Goal: Obtain resource: Download file/media

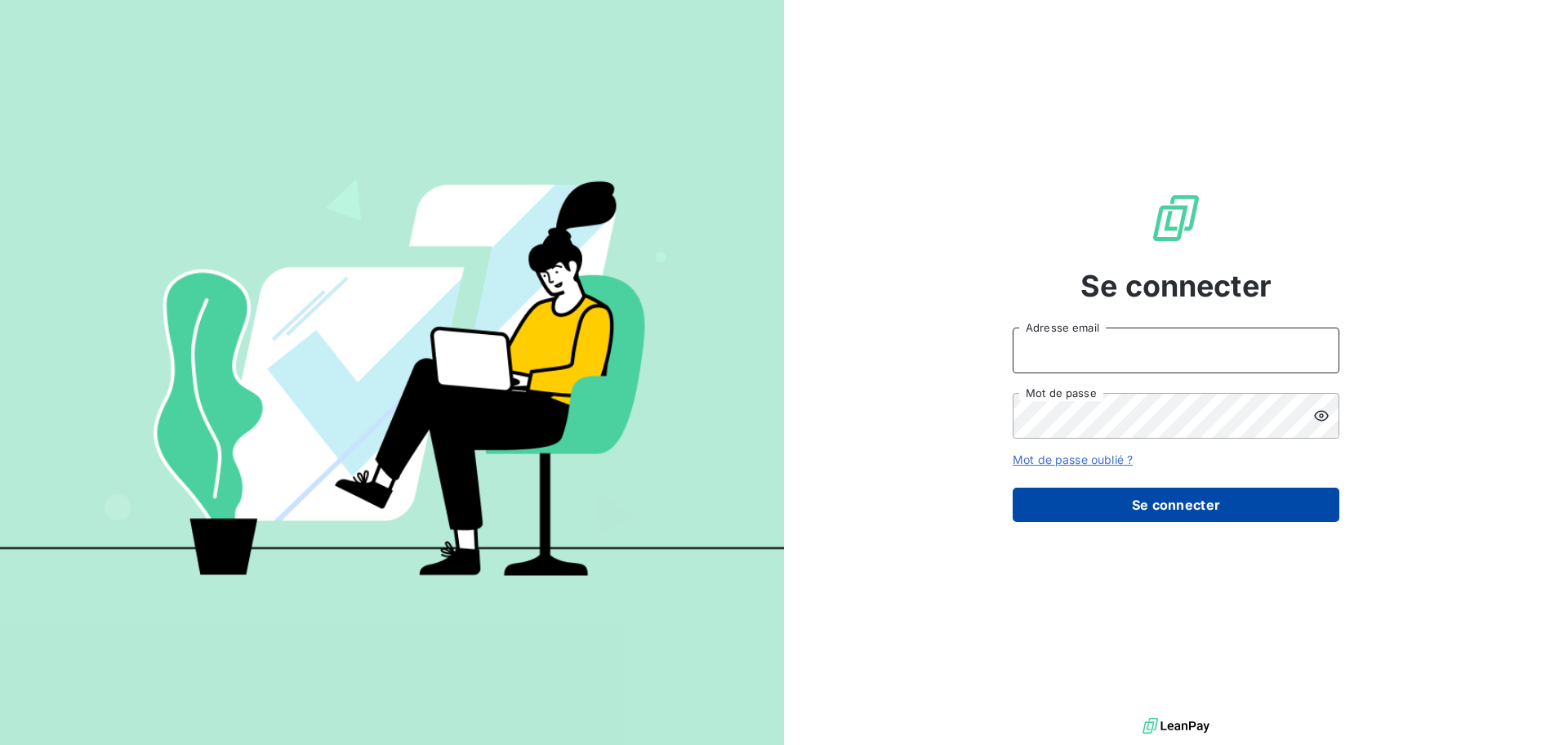
type input "[PERSON_NAME][EMAIL_ADDRESS][DOMAIN_NAME]"
click at [1062, 518] on button "Se connecter" at bounding box center [1176, 504] width 327 height 34
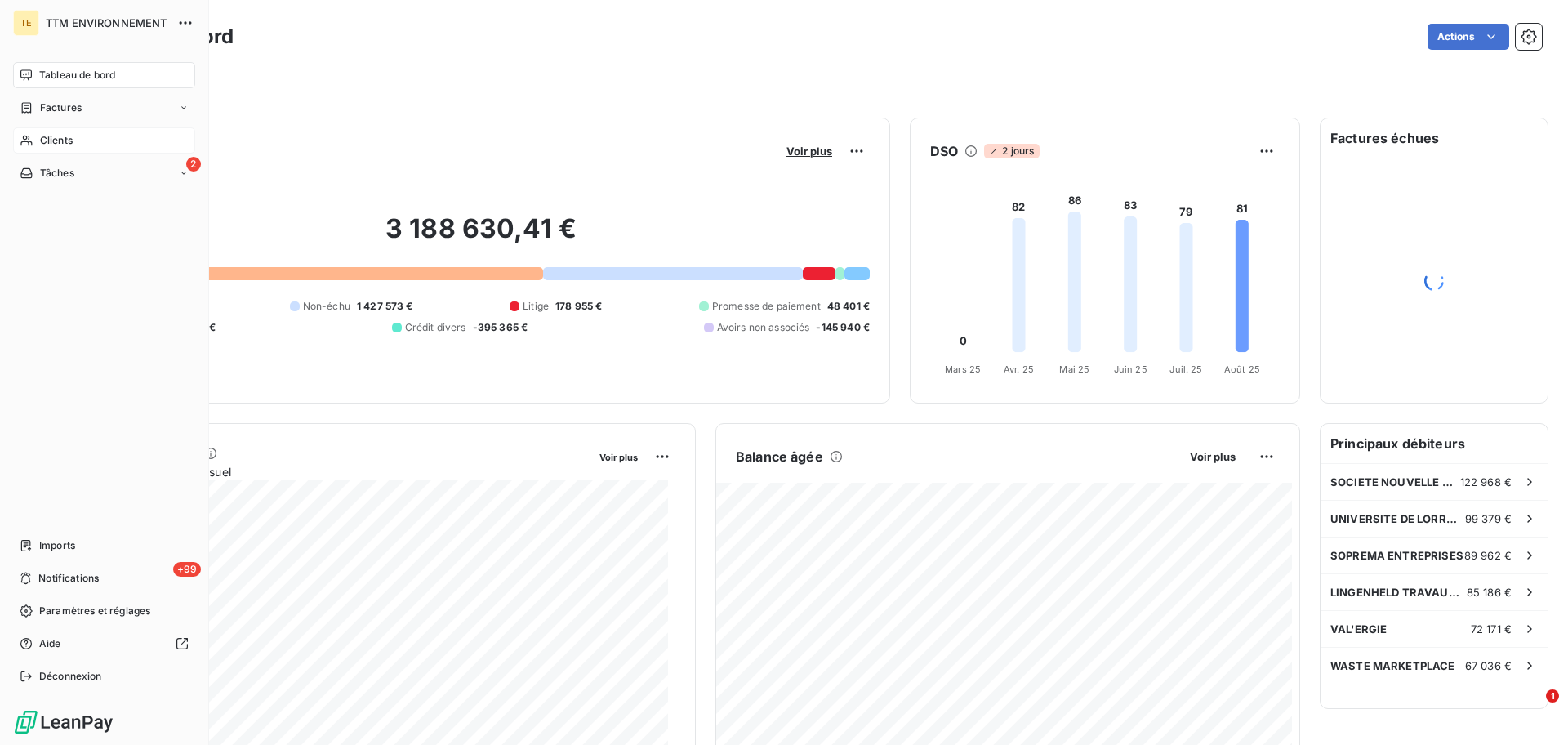
click at [54, 135] on span "Clients" at bounding box center [56, 140] width 33 height 15
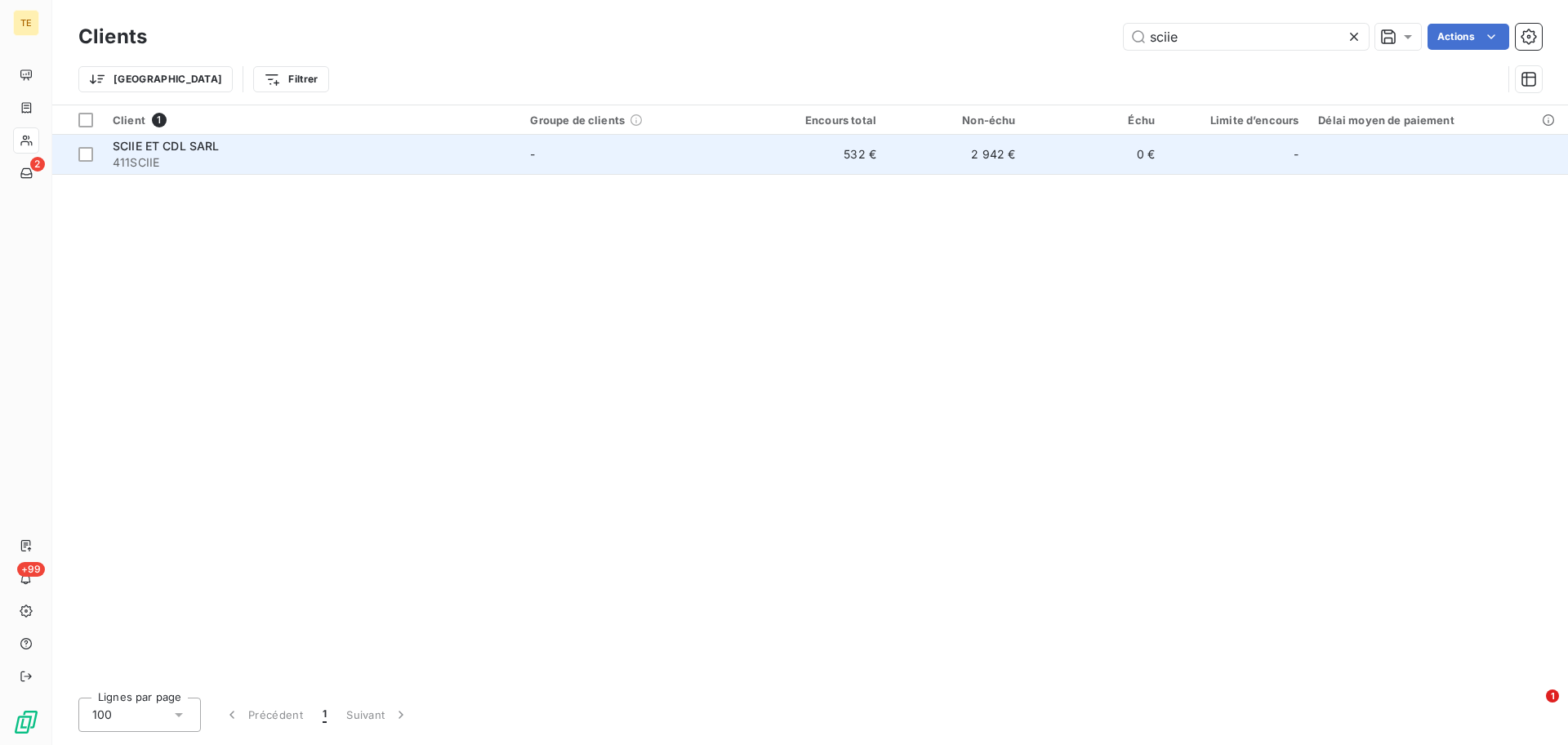
type input "sciie"
click at [254, 147] on div "SCIIE ET CDL SARL" at bounding box center [311, 146] width 398 height 17
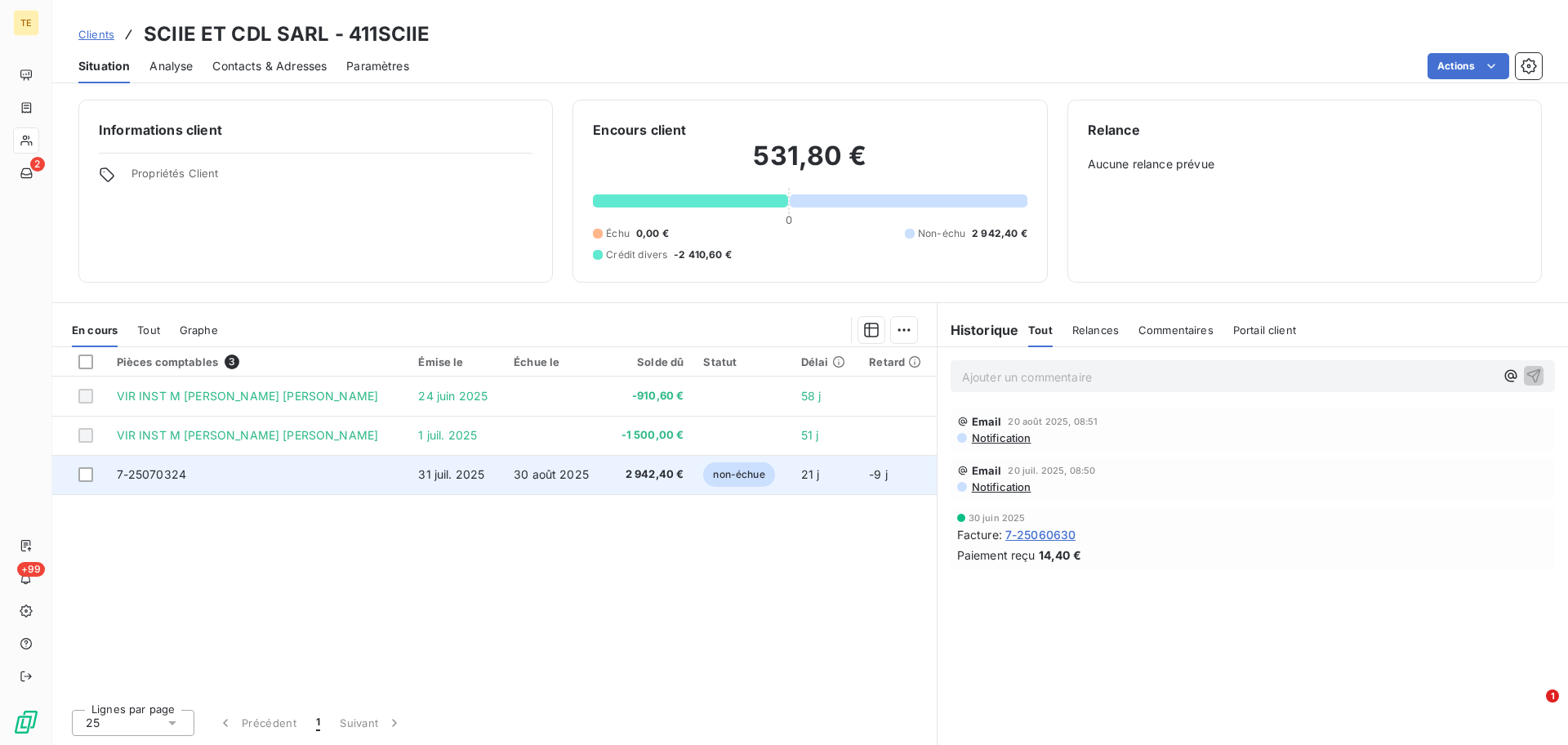
click at [638, 472] on span "2 942,40 €" at bounding box center [649, 474] width 69 height 17
click at [643, 470] on span "2 942,40 €" at bounding box center [649, 474] width 69 height 17
click at [210, 475] on td "7-25070324" at bounding box center [258, 475] width 303 height 39
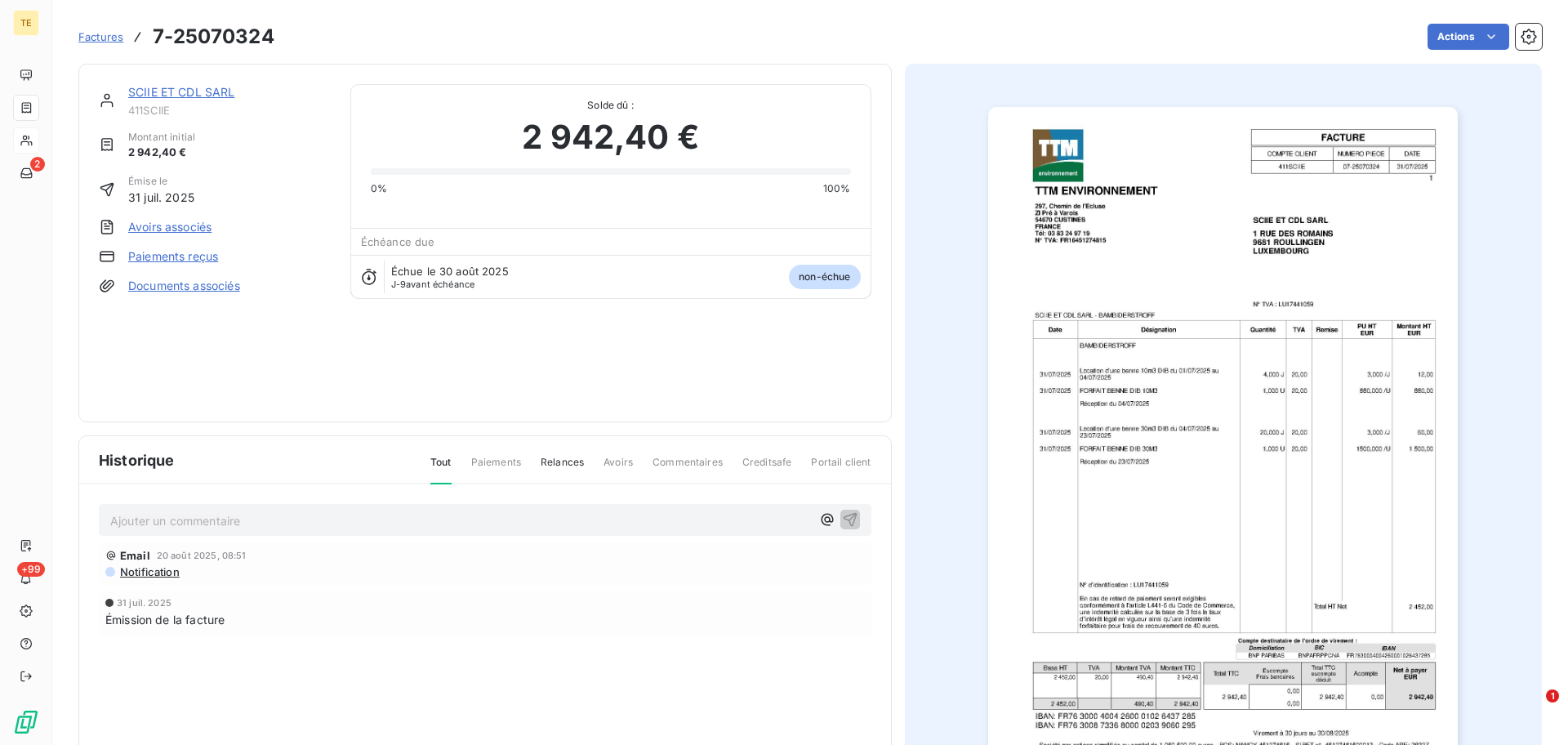
click at [1335, 266] on img "button" at bounding box center [1223, 440] width 470 height 665
click at [1168, 341] on img "button" at bounding box center [1223, 440] width 470 height 665
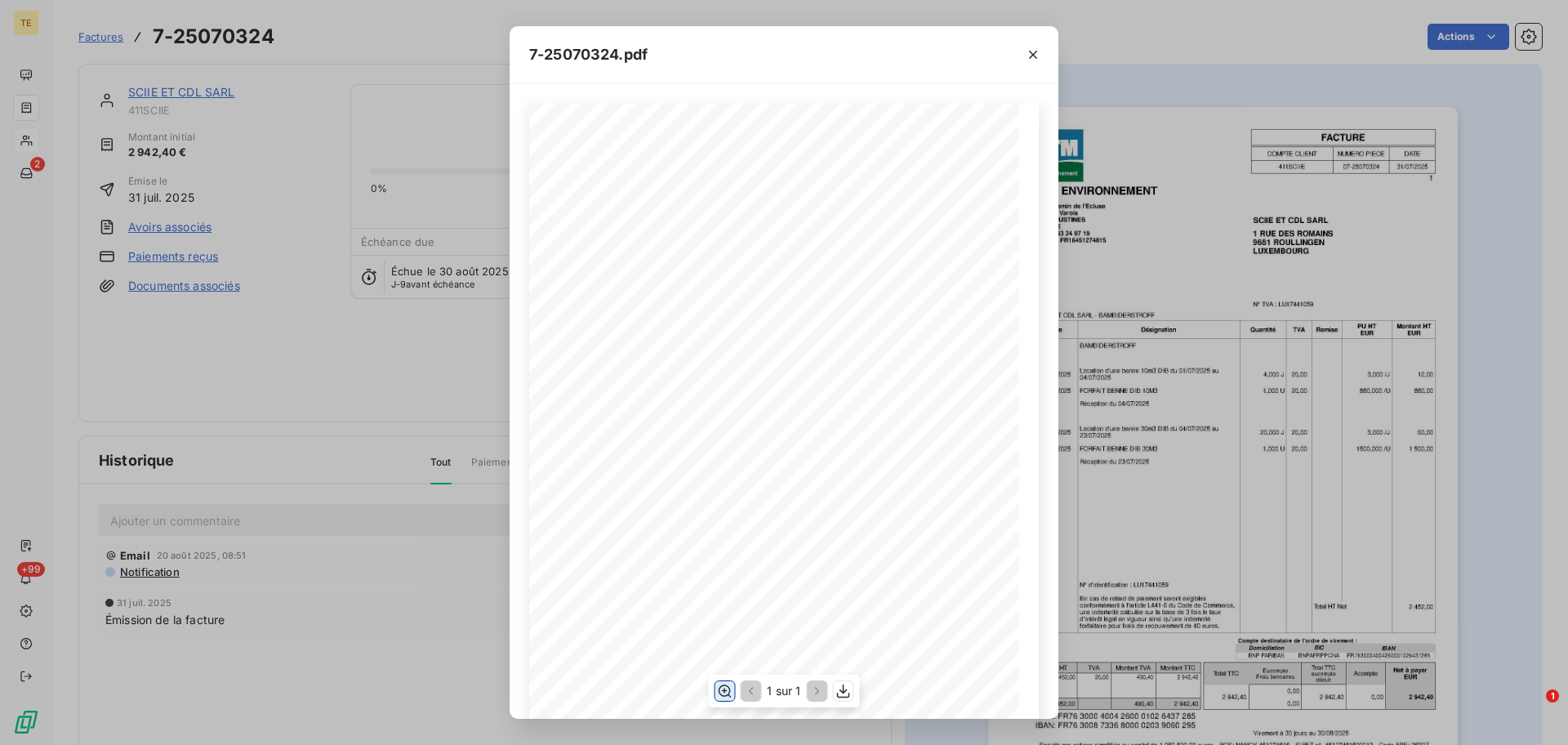
click at [730, 692] on icon "button" at bounding box center [725, 692] width 13 height 13
click at [1183, 439] on div "7-25070324.pdf COMPTE CLIENT FACTURE 411SCIIE 07-25070324 NUMERO PIECE DATE 31/…" at bounding box center [784, 372] width 1568 height 745
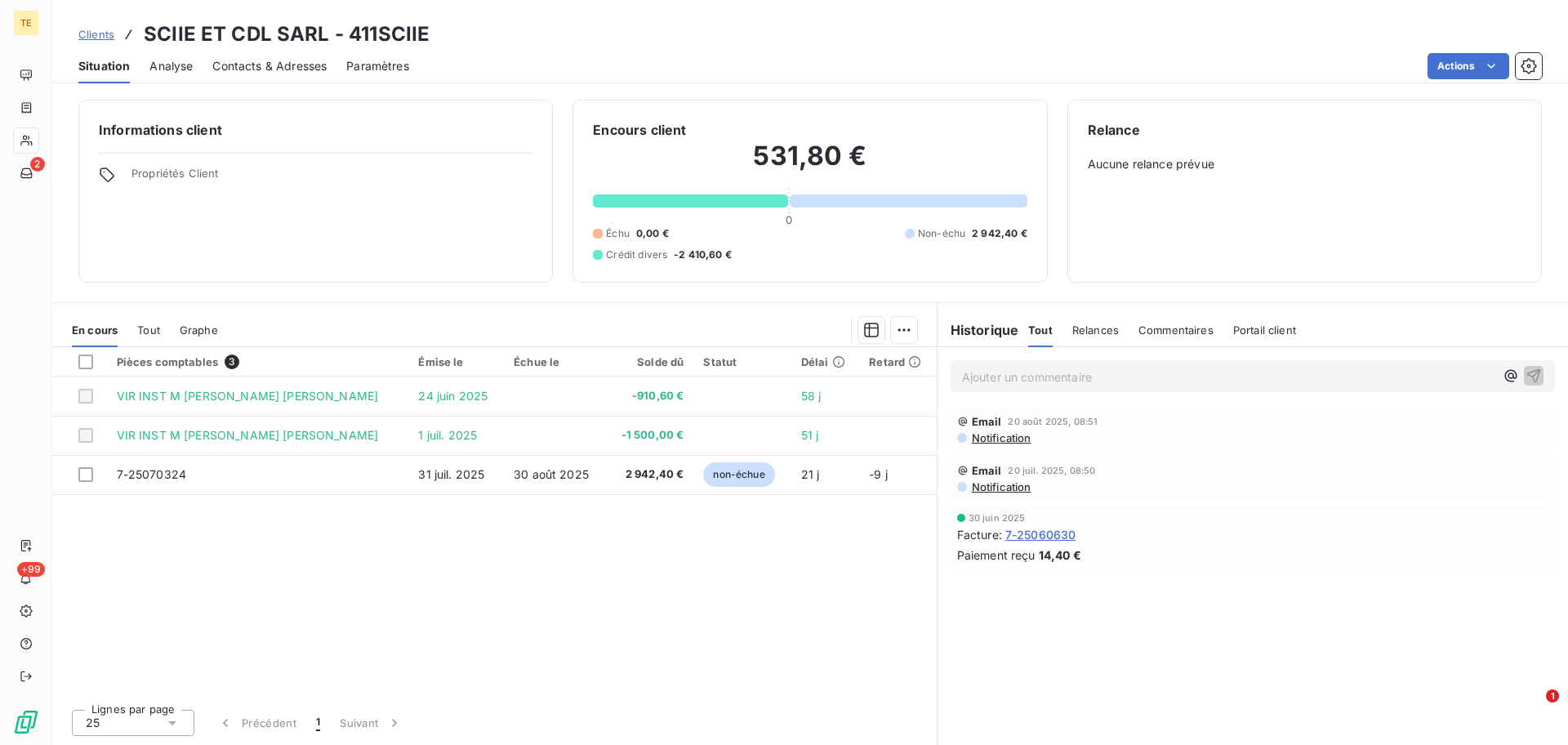
click at [819, 160] on h2 "531,80 €" at bounding box center [810, 164] width 434 height 49
